Goal: Check status: Check status

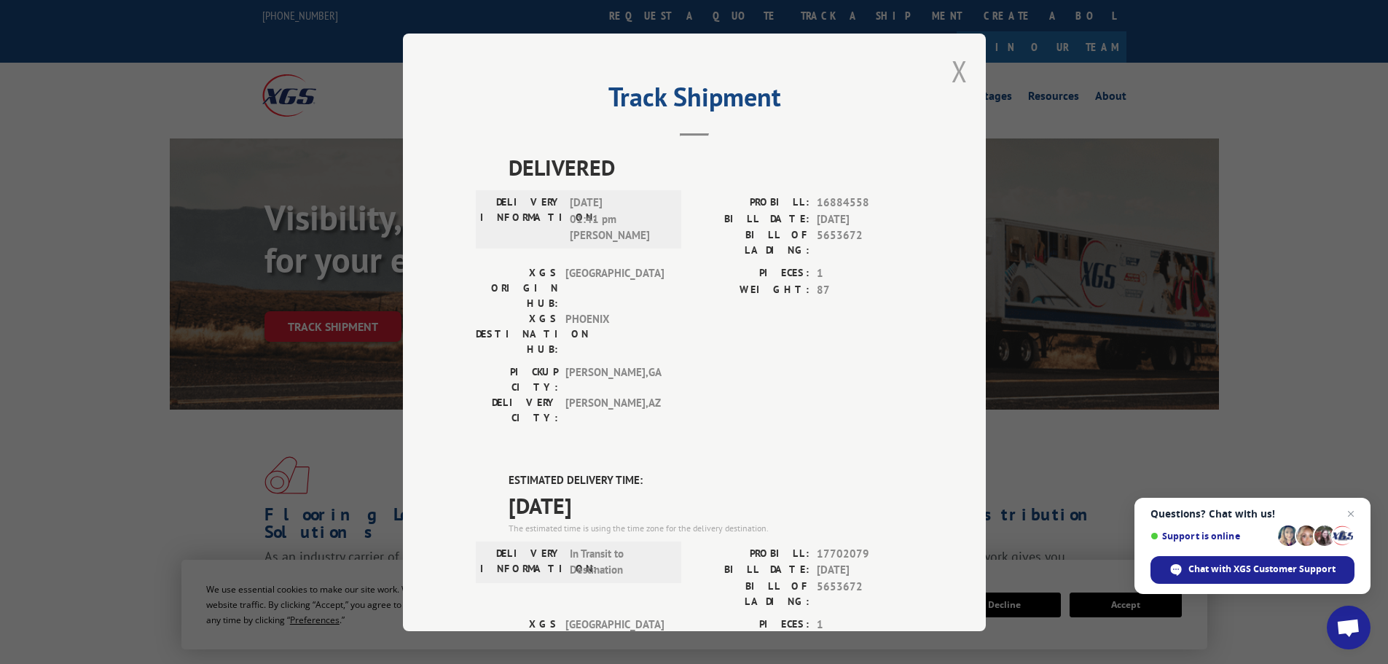
click at [961, 74] on button "Close modal" at bounding box center [959, 71] width 16 height 39
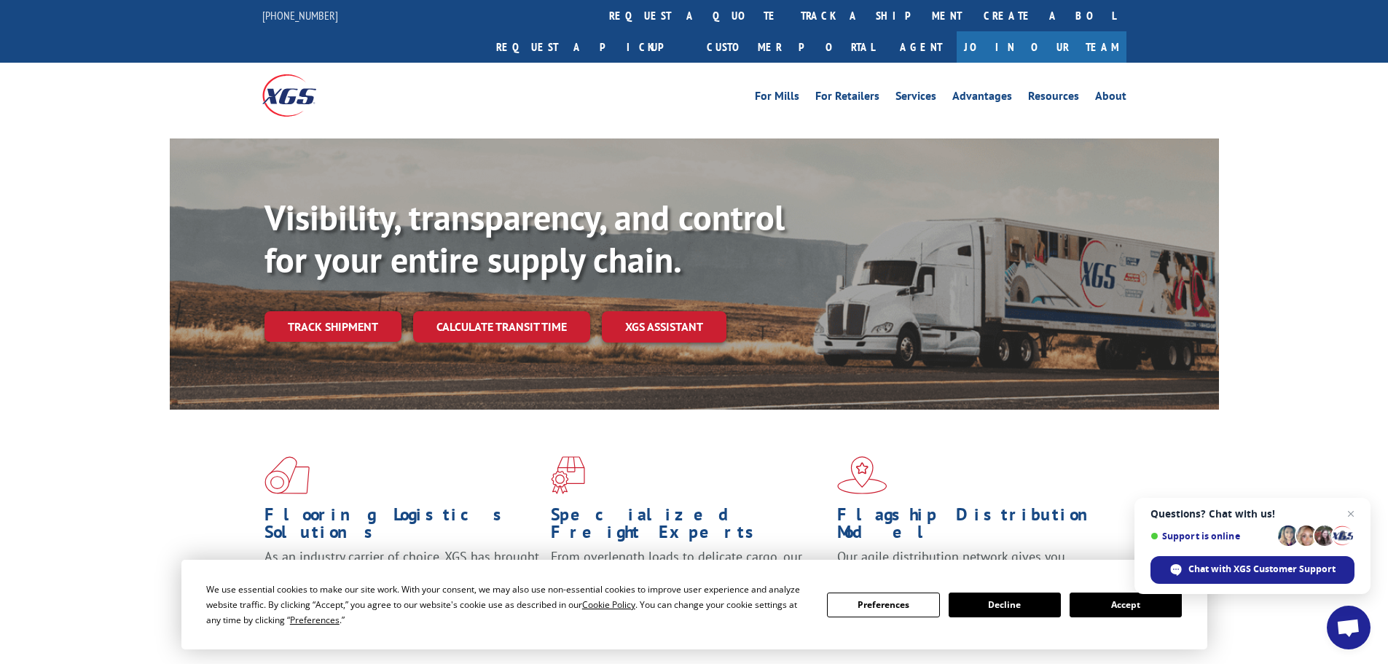
click at [790, 17] on link "track a shipment" at bounding box center [881, 15] width 183 height 31
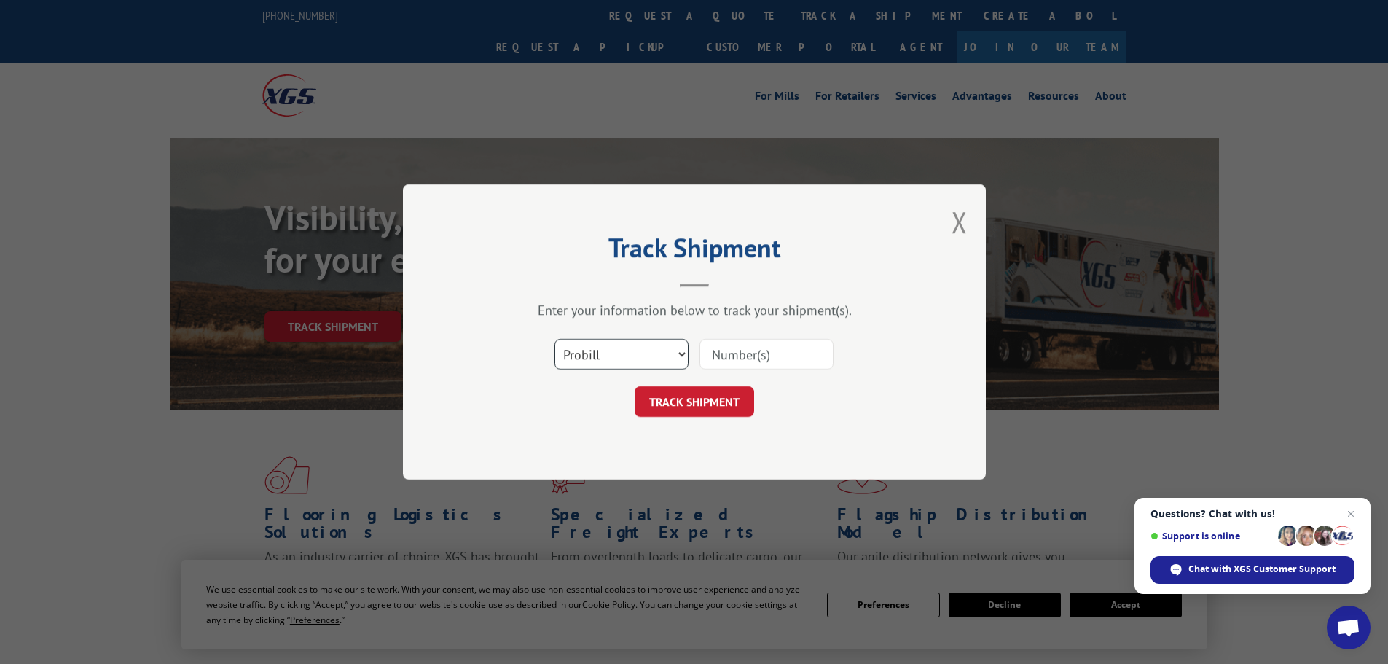
click at [656, 352] on select "Select category... Probill BOL PO" at bounding box center [621, 354] width 134 height 31
select select "bol"
click at [554, 339] on select "Select category... Probill BOL PO" at bounding box center [621, 354] width 134 height 31
paste input "5666562"
type input "5666562"
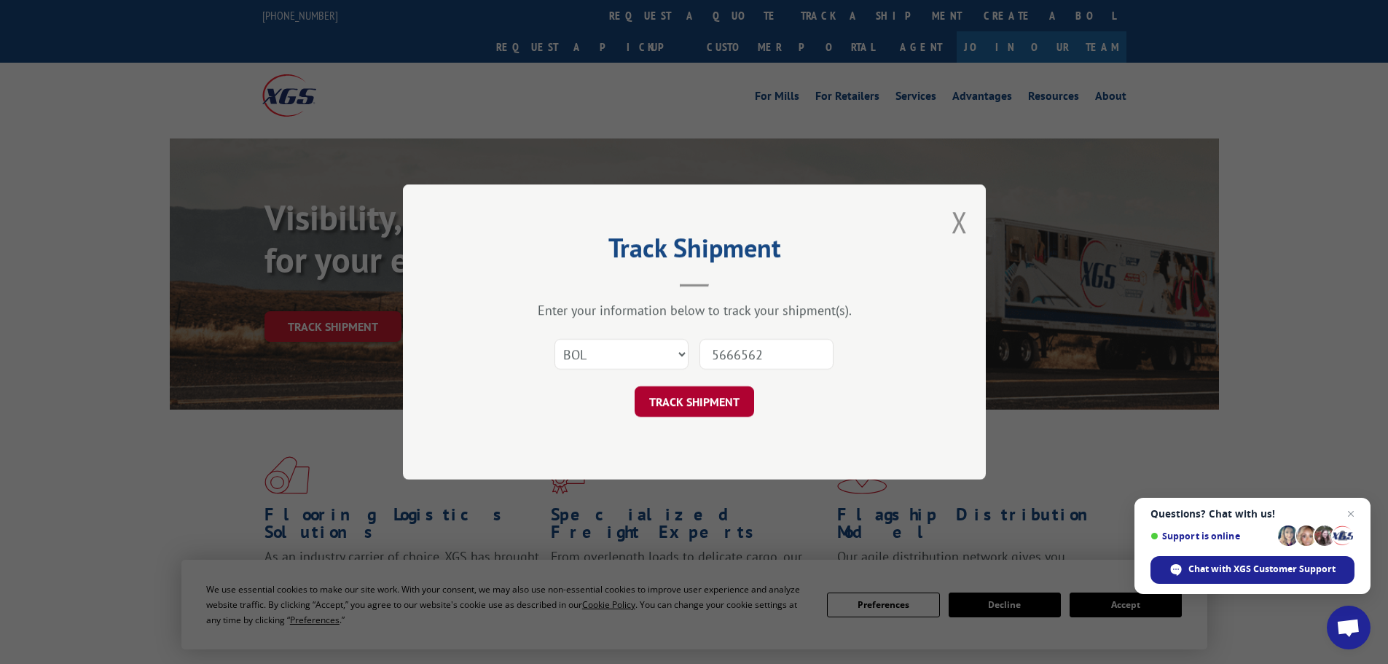
click at [681, 405] on button "TRACK SHIPMENT" at bounding box center [693, 401] width 119 height 31
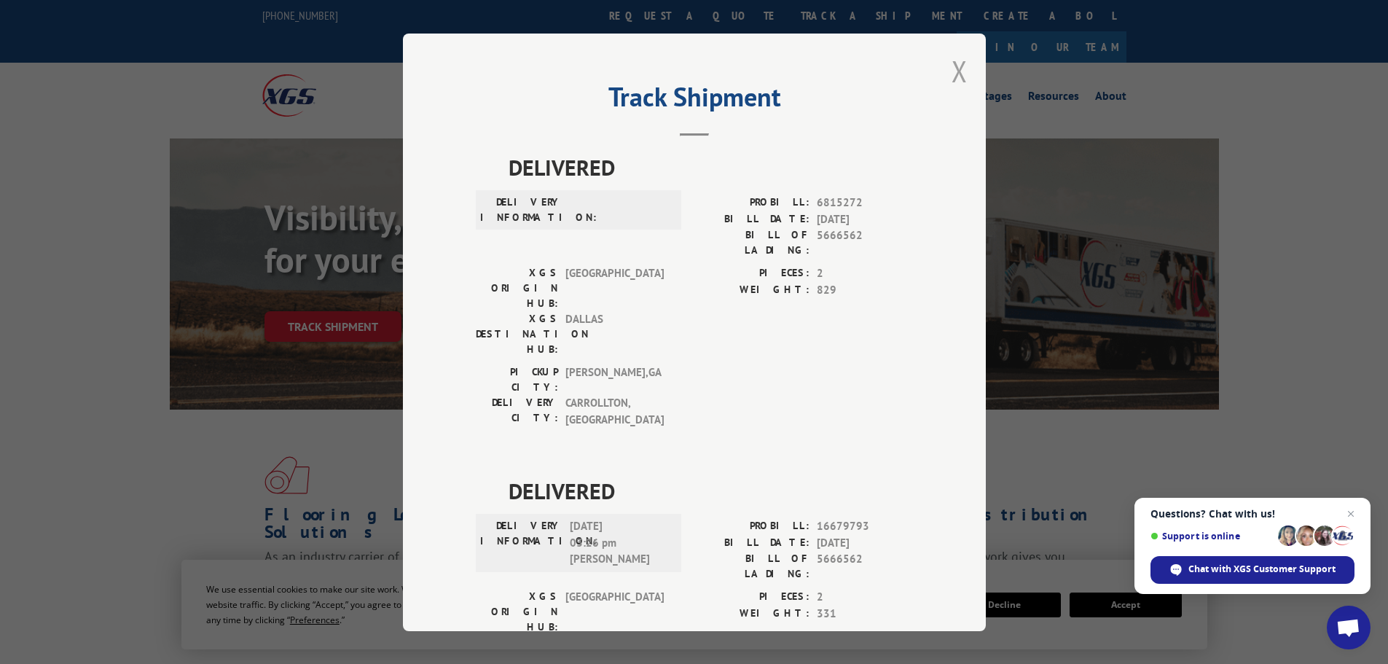
click at [953, 74] on button "Close modal" at bounding box center [959, 71] width 16 height 39
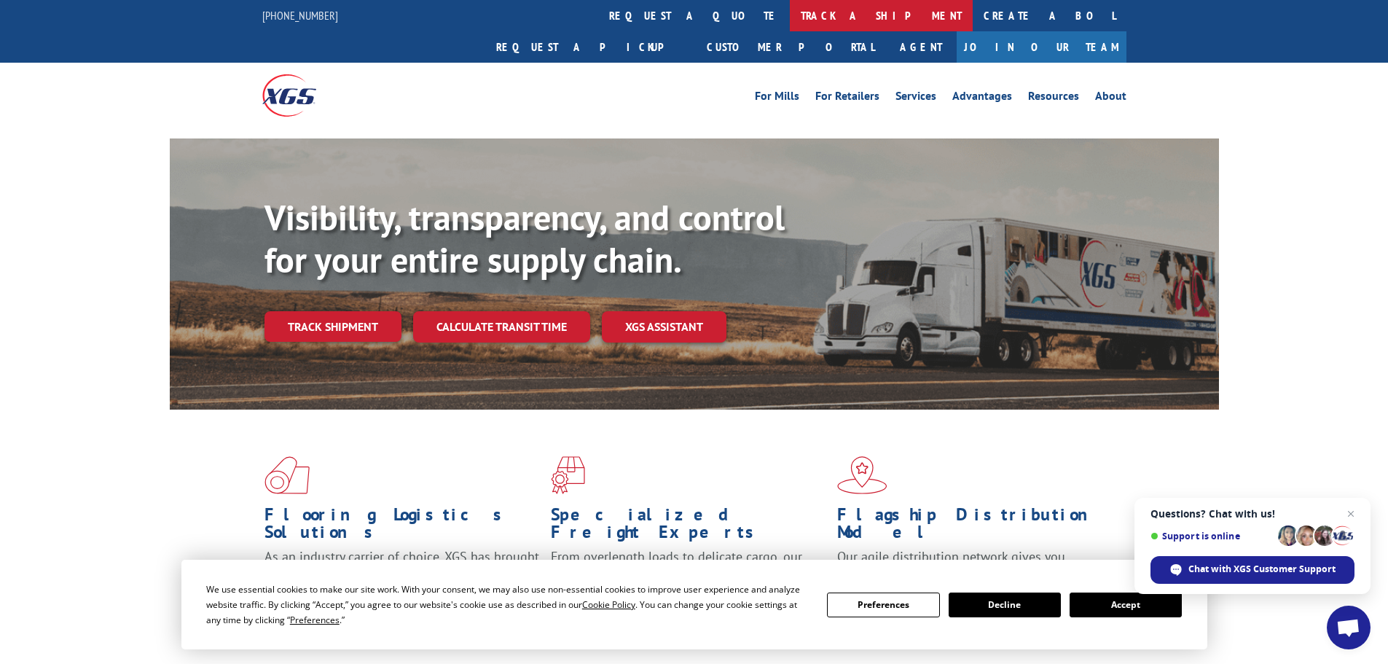
click at [790, 15] on link "track a shipment" at bounding box center [881, 15] width 183 height 31
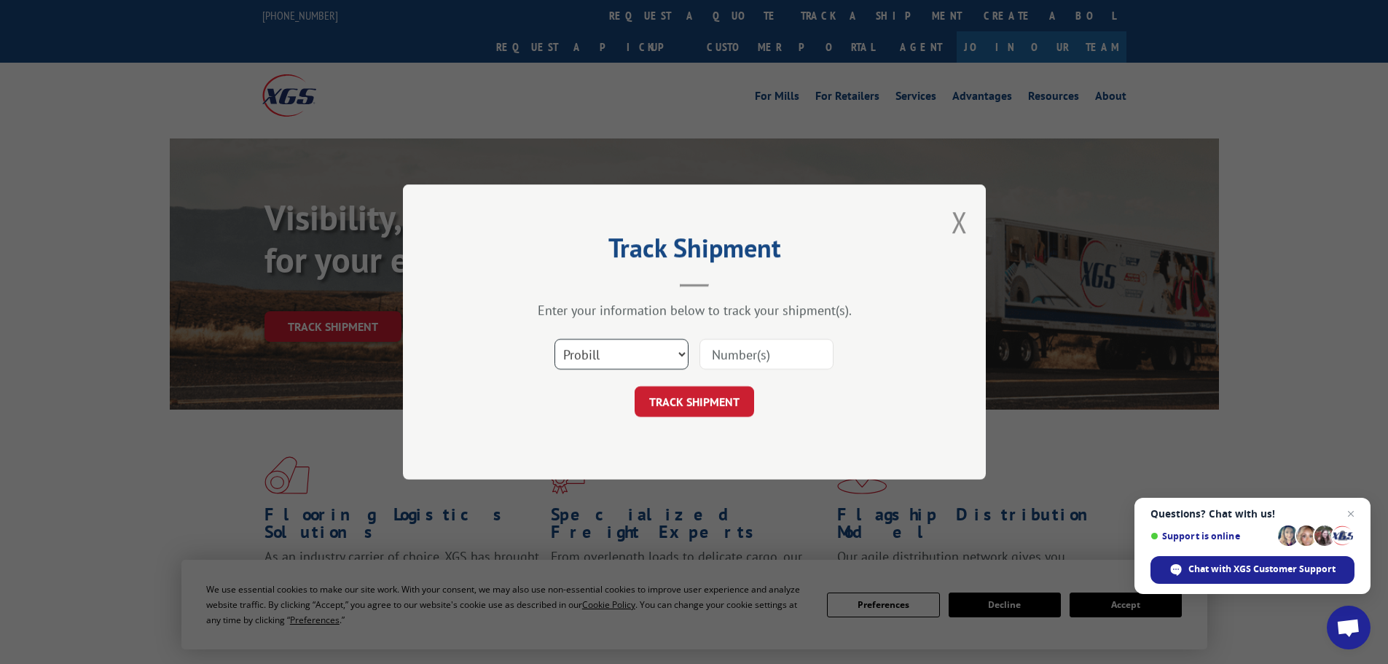
click at [637, 350] on select "Select category... Probill BOL PO" at bounding box center [621, 354] width 134 height 31
select select "po"
click at [554, 339] on select "Select category... Probill BOL PO" at bounding box center [621, 354] width 134 height 31
click at [731, 359] on input at bounding box center [766, 354] width 134 height 31
type input "28548283"
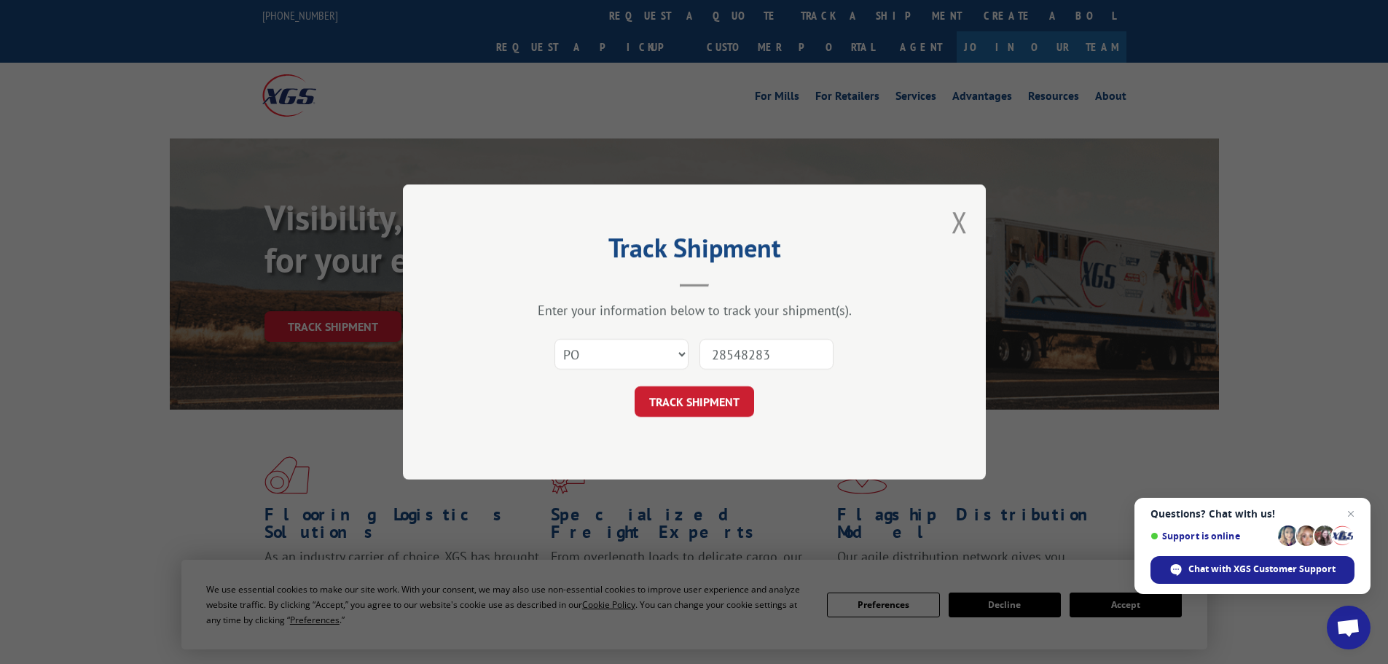
click at [634, 386] on button "TRACK SHIPMENT" at bounding box center [693, 401] width 119 height 31
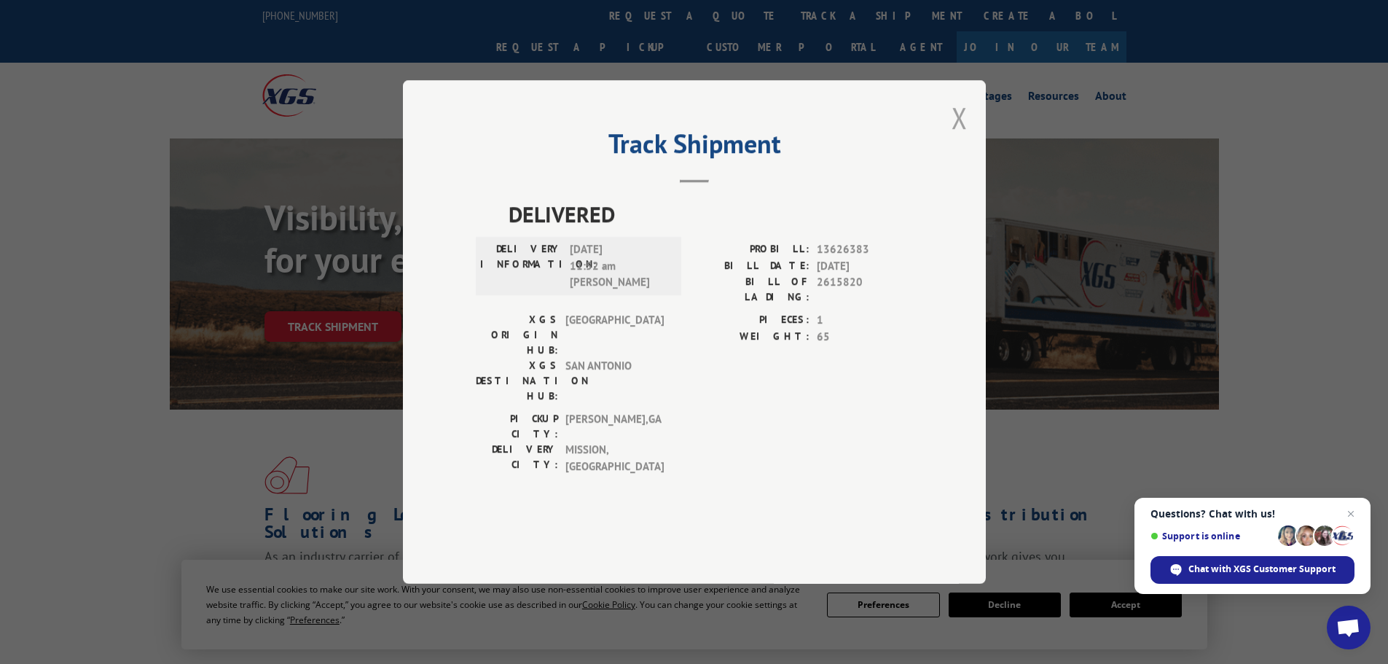
click at [956, 137] on button "Close modal" at bounding box center [959, 117] width 16 height 39
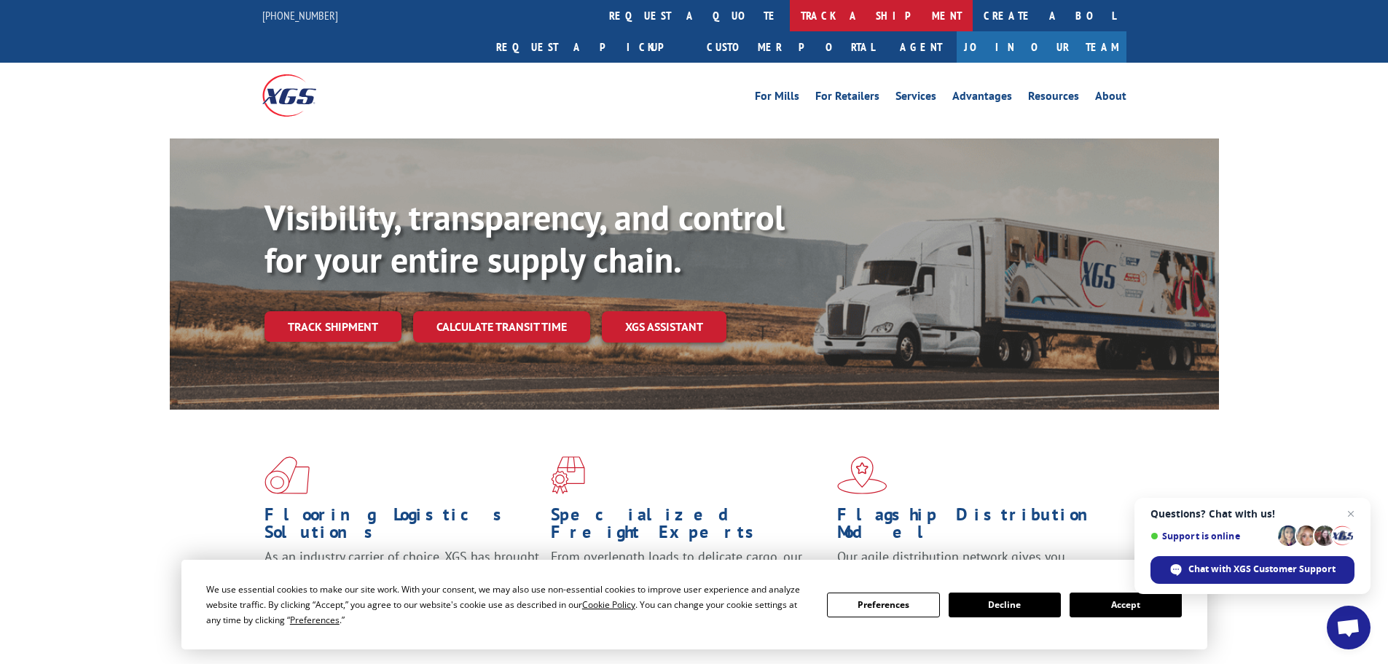
click at [790, 14] on link "track a shipment" at bounding box center [881, 15] width 183 height 31
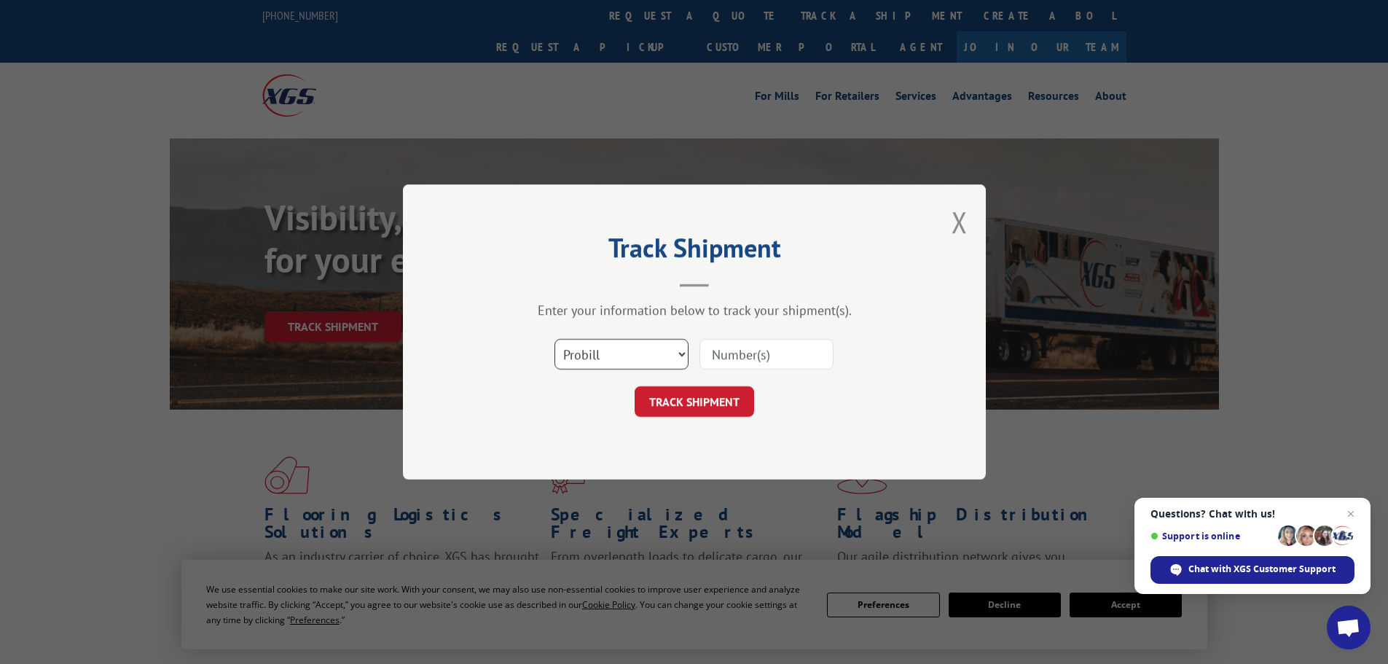
click at [637, 351] on select "Select category... Probill BOL PO" at bounding box center [621, 354] width 134 height 31
click at [554, 339] on select "Select category... Probill BOL PO" at bounding box center [621, 354] width 134 height 31
paste input "643229"
type input "643229"
click at [701, 406] on button "TRACK SHIPMENT" at bounding box center [693, 401] width 119 height 31
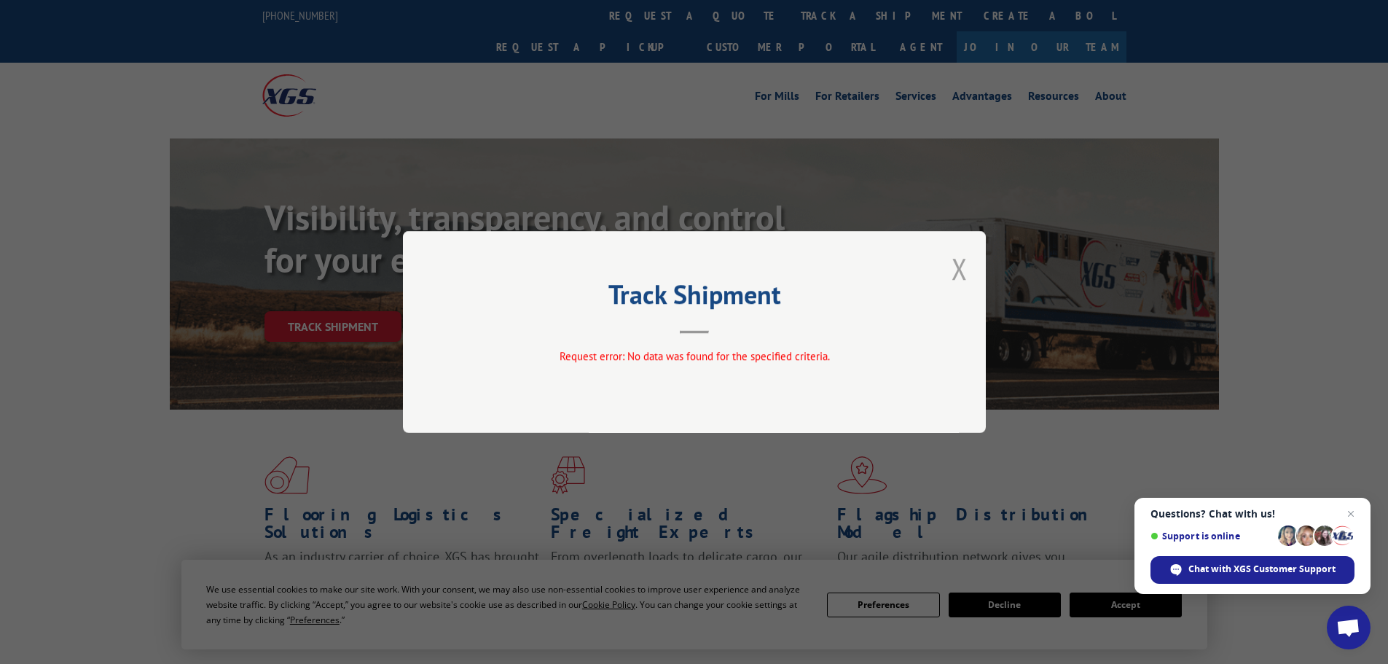
click at [966, 272] on button "Close modal" at bounding box center [959, 268] width 16 height 39
